Goal: Task Accomplishment & Management: Use online tool/utility

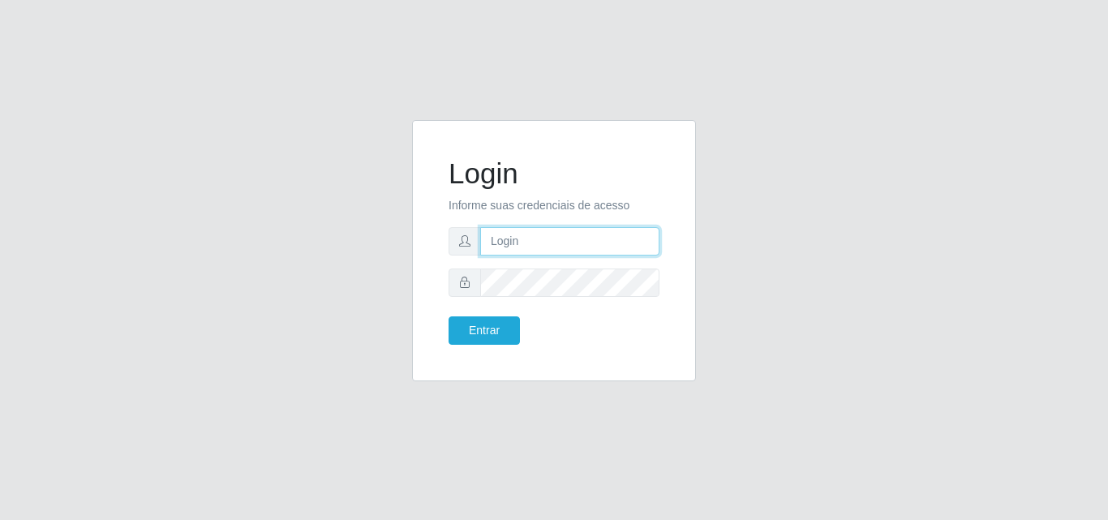
click at [528, 241] on input "text" at bounding box center [569, 241] width 179 height 28
type input "vitoria@saullus"
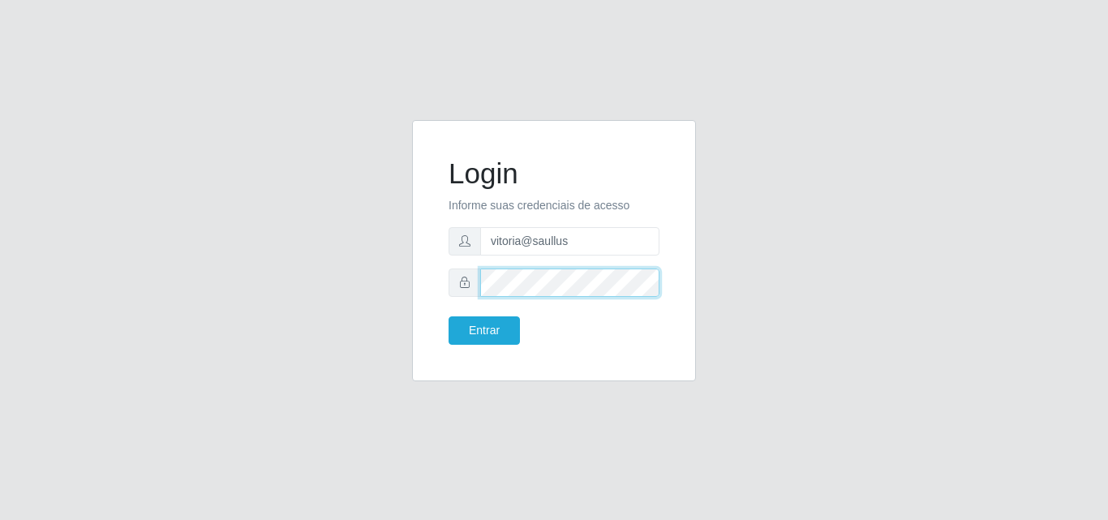
click at [448, 316] on button "Entrar" at bounding box center [483, 330] width 71 height 28
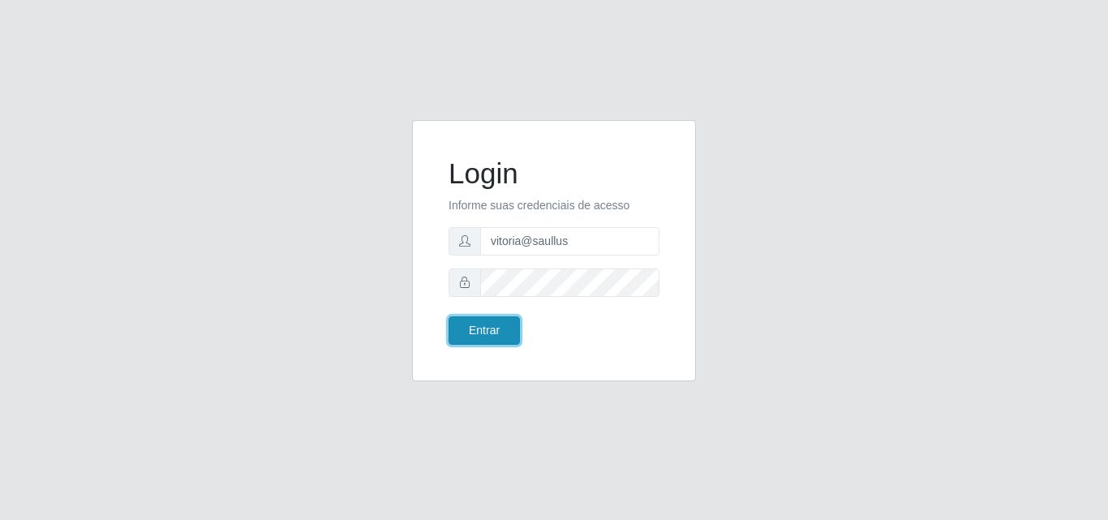
click at [517, 340] on button "Entrar" at bounding box center [483, 330] width 71 height 28
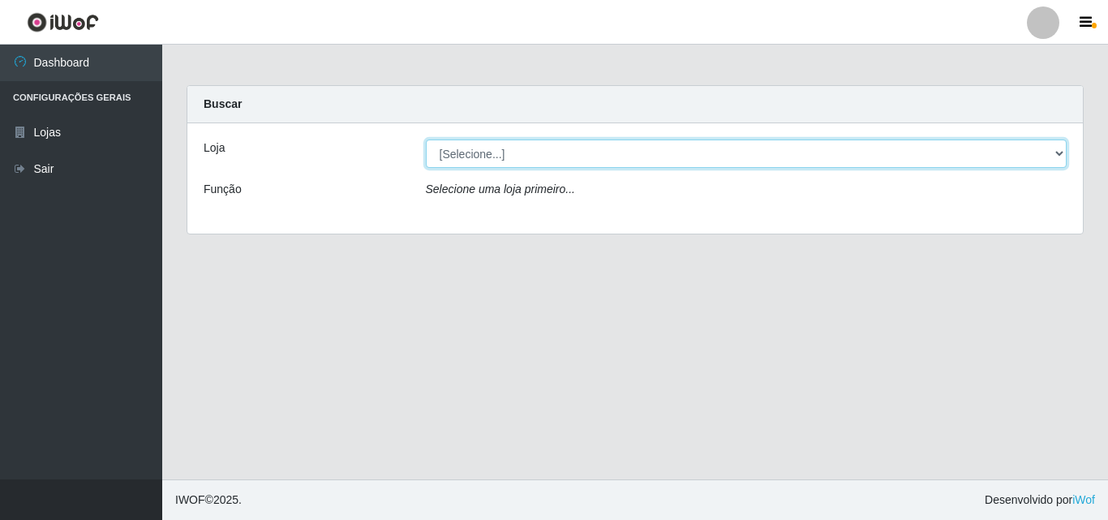
click at [528, 158] on select "[Selecione...] Saullus Supermercados" at bounding box center [746, 153] width 641 height 28
select select "423"
click at [426, 139] on select "[Selecione...] Saullus Supermercados" at bounding box center [746, 153] width 641 height 28
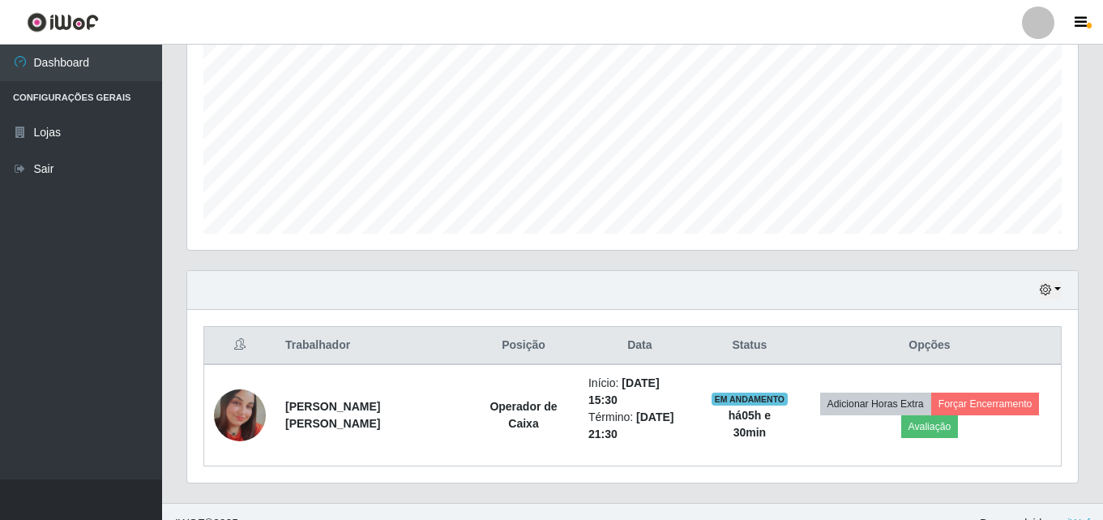
scroll to position [353, 0]
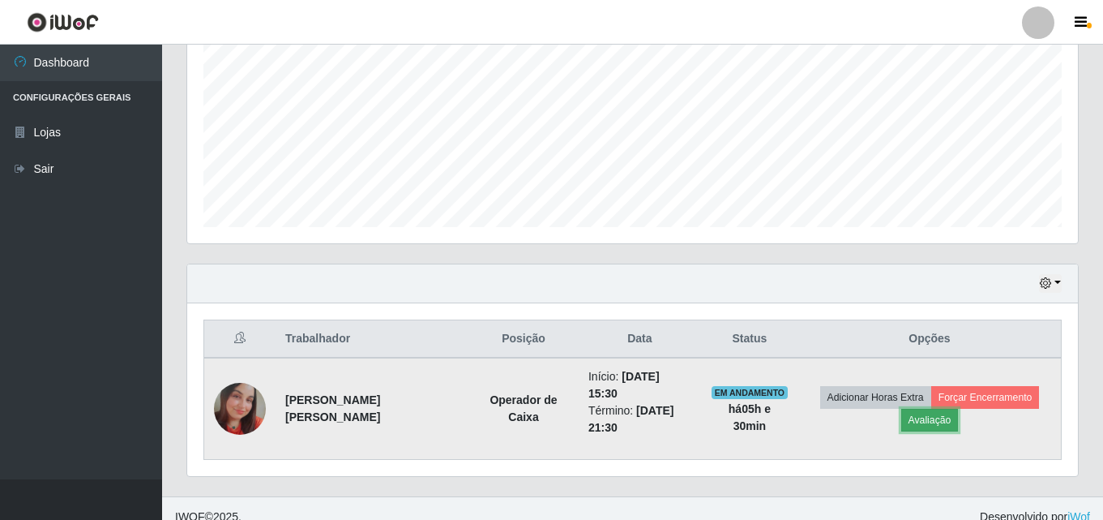
click at [920, 420] on button "Avaliação" at bounding box center [931, 420] width 58 height 23
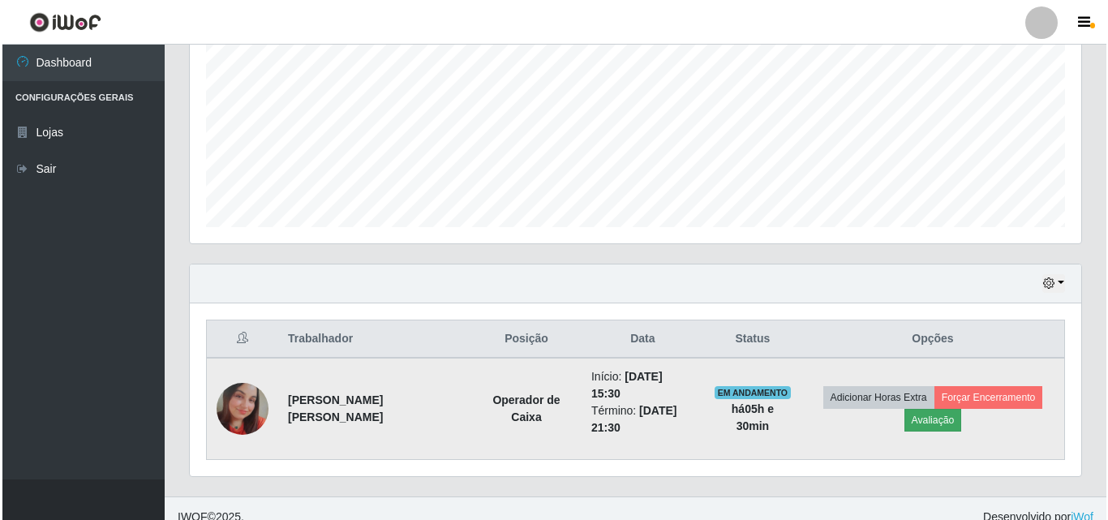
scroll to position [336, 883]
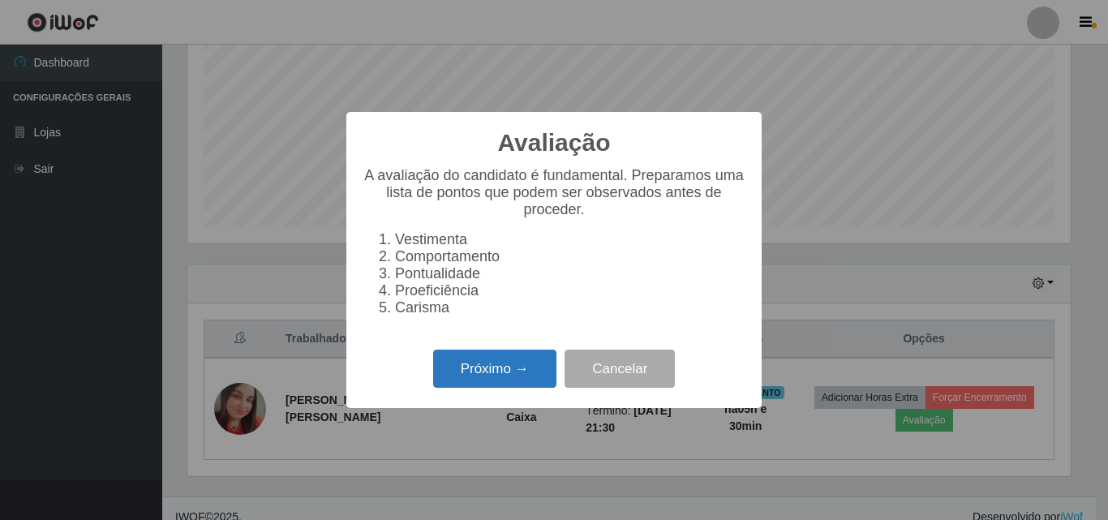
click at [501, 388] on button "Próximo →" at bounding box center [494, 368] width 123 height 38
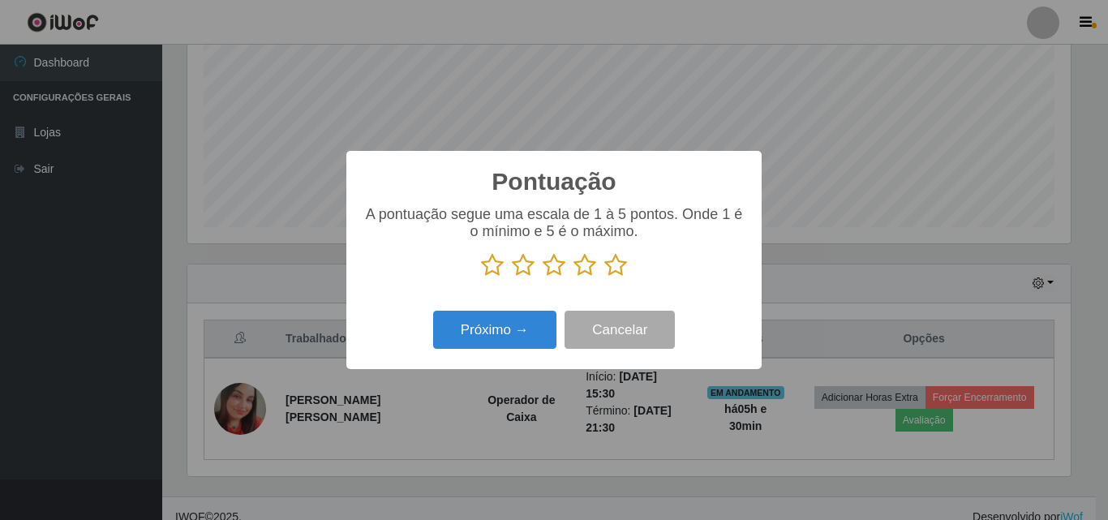
scroll to position [810444, 809898]
click at [619, 269] on icon at bounding box center [615, 265] width 23 height 24
click at [604, 277] on input "radio" at bounding box center [604, 277] width 0 height 0
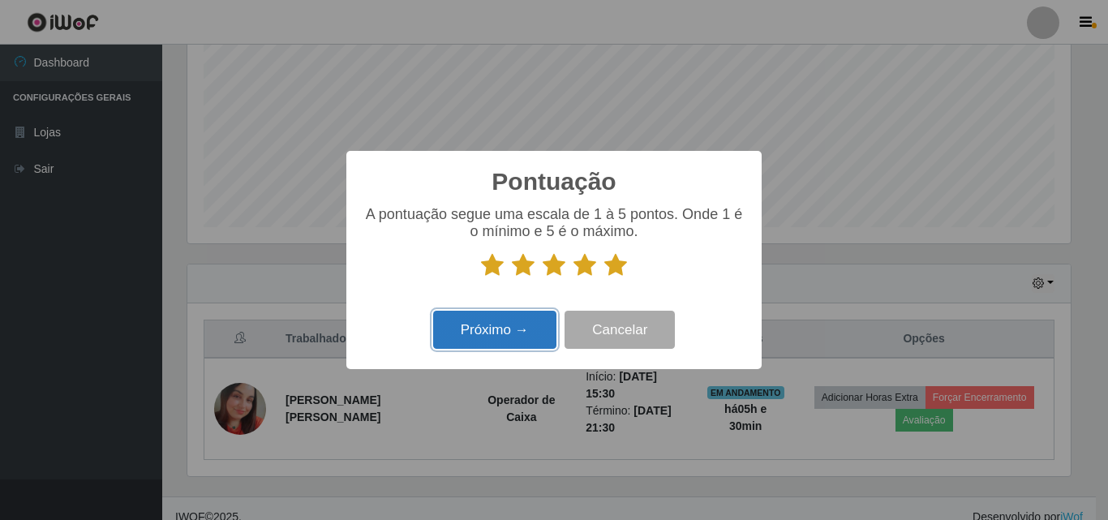
click at [508, 345] on button "Próximo →" at bounding box center [494, 330] width 123 height 38
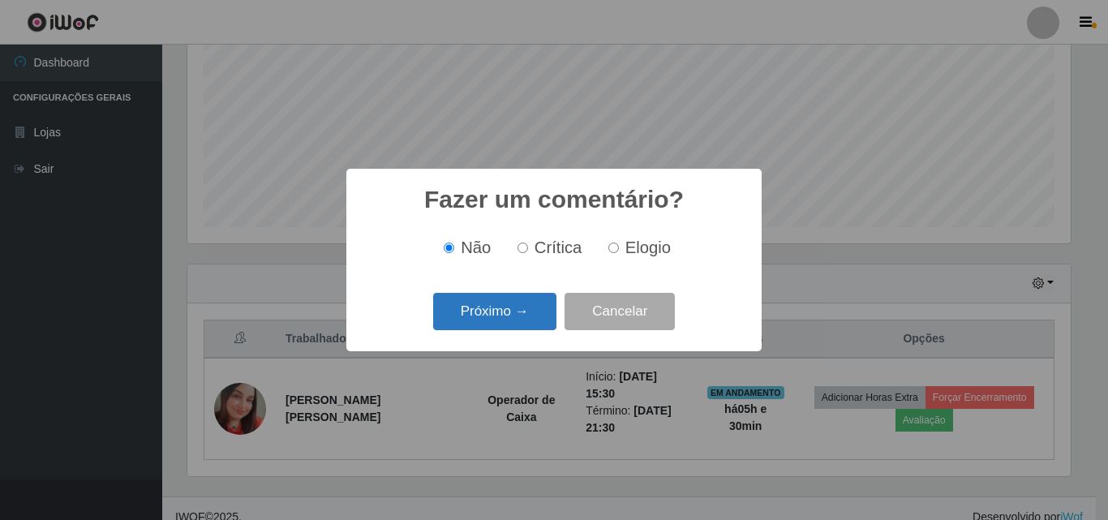
click at [536, 305] on button "Próximo →" at bounding box center [494, 312] width 123 height 38
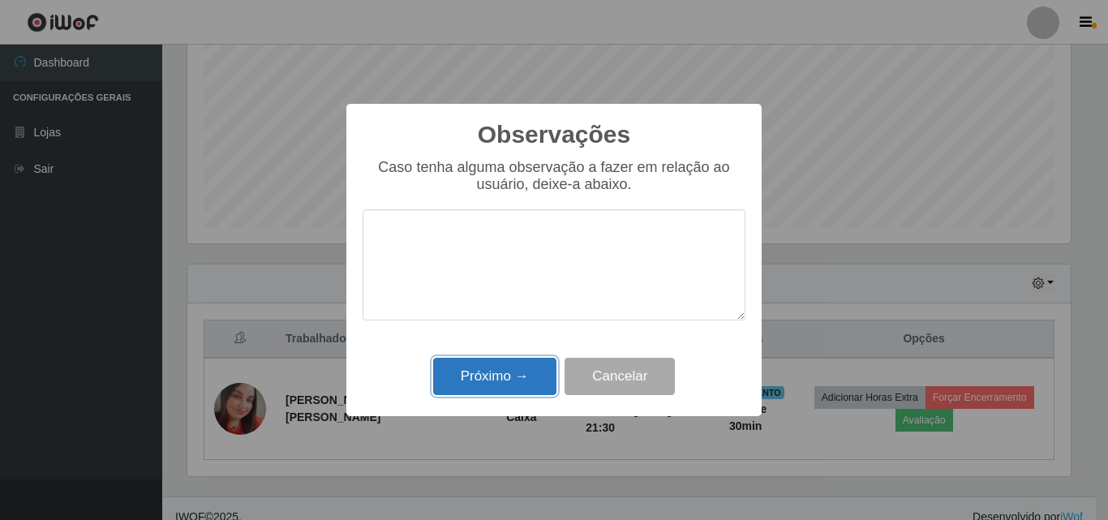
click at [523, 368] on button "Próximo →" at bounding box center [494, 377] width 123 height 38
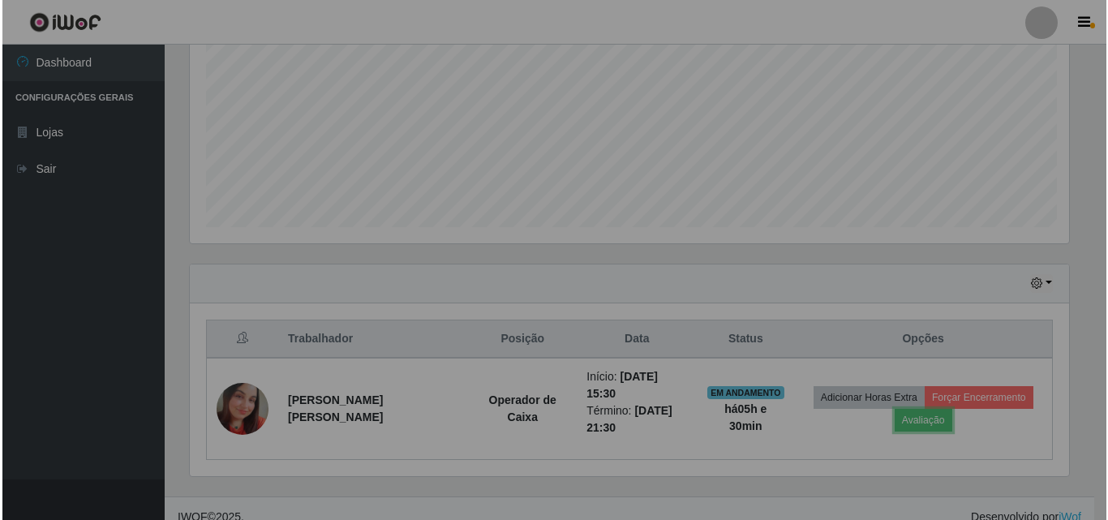
scroll to position [336, 891]
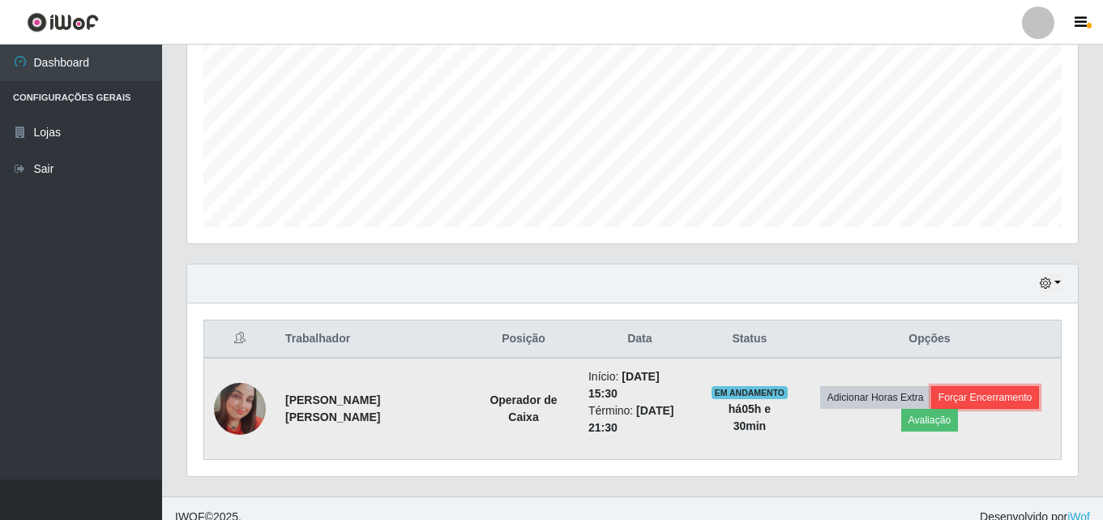
click at [973, 389] on button "Forçar Encerramento" at bounding box center [986, 397] width 109 height 23
click at [960, 386] on button "Forçar Encerramento" at bounding box center [986, 397] width 109 height 23
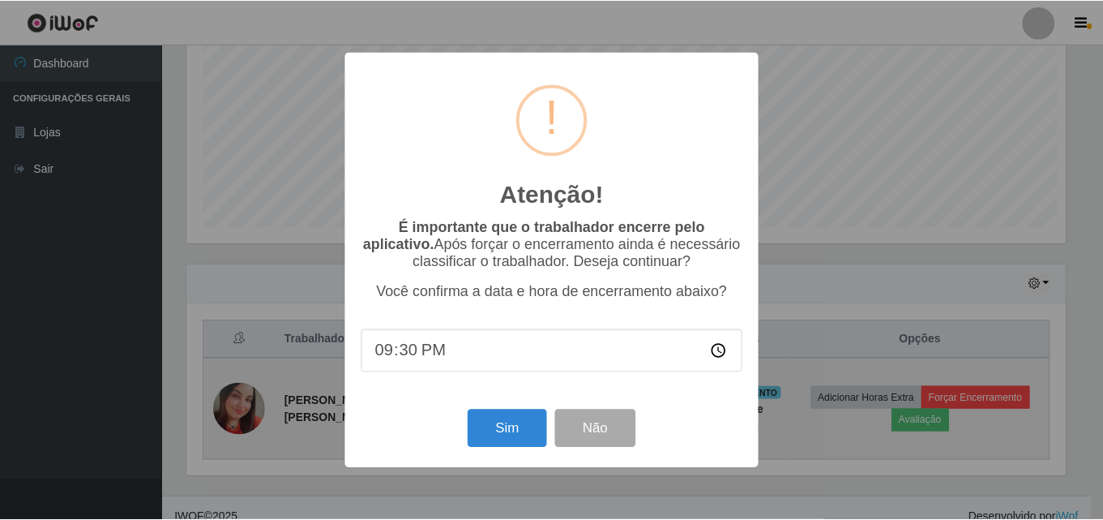
scroll to position [336, 883]
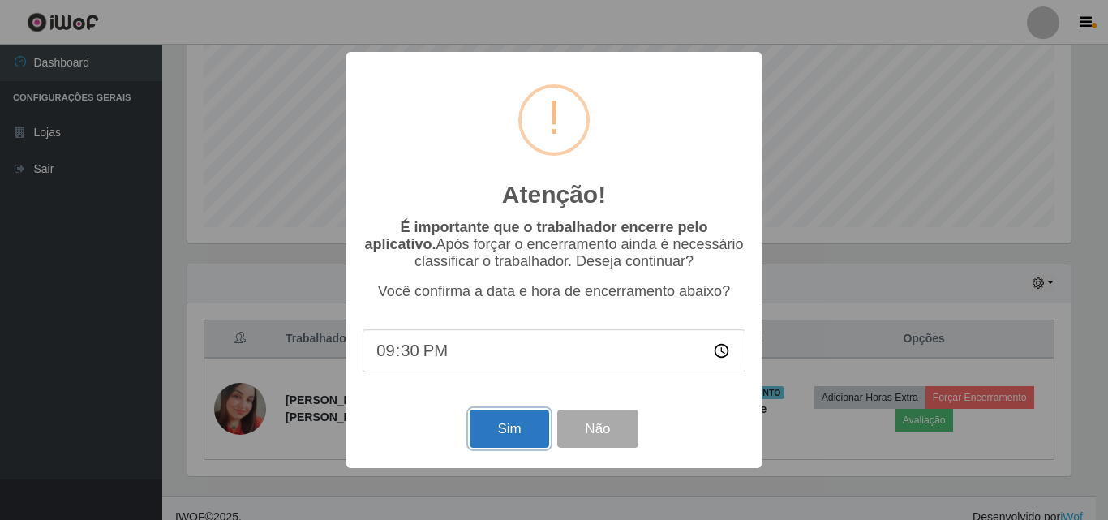
click at [514, 436] on button "Sim" at bounding box center [508, 428] width 79 height 38
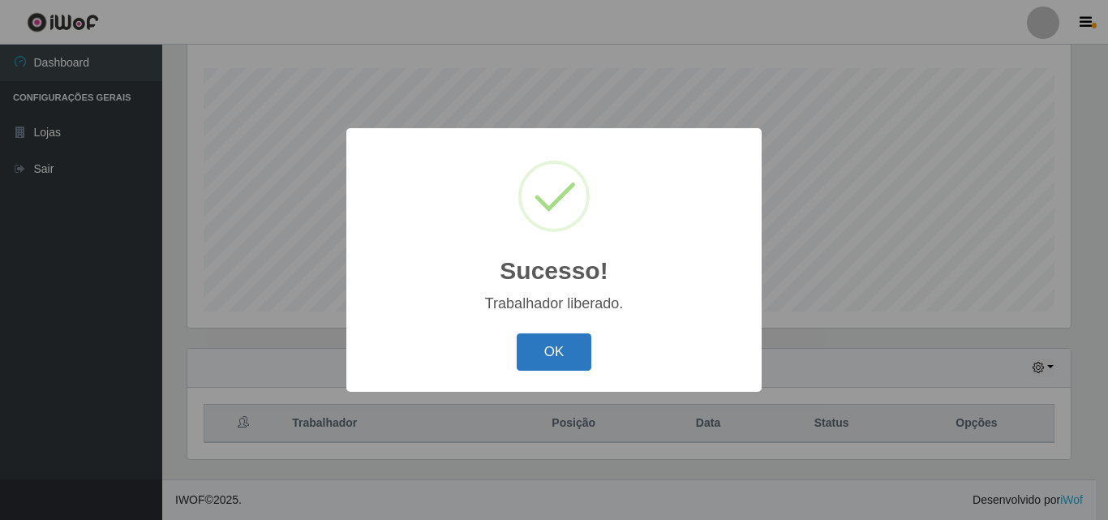
click at [571, 359] on button "OK" at bounding box center [553, 352] width 75 height 38
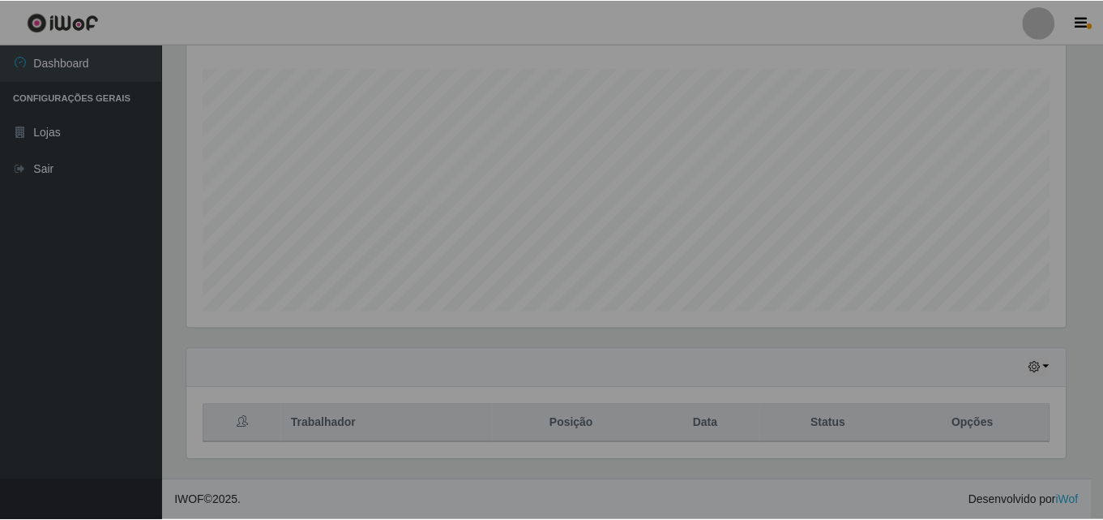
scroll to position [336, 891]
